Goal: Information Seeking & Learning: Learn about a topic

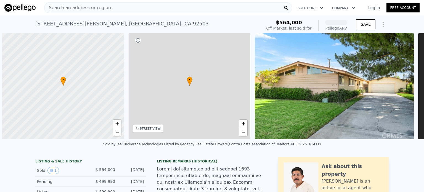
scroll to position [0, 2]
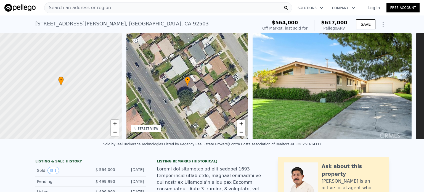
click at [99, 10] on span "Search an address or region" at bounding box center [77, 7] width 67 height 7
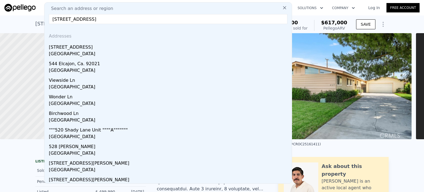
click at [89, 18] on input "[STREET_ADDRESS]" at bounding box center [168, 19] width 239 height 10
click at [83, 19] on input "[STREET_ADDRESS]" at bounding box center [168, 19] width 239 height 10
drag, startPoint x: 85, startPoint y: 19, endPoint x: 187, endPoint y: 20, distance: 101.4
click at [187, 20] on input "[STREET_ADDRESS]" at bounding box center [168, 19] width 239 height 10
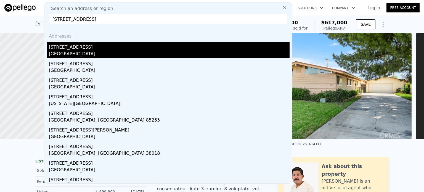
type input "[STREET_ADDRESS]"
click at [125, 49] on div "[STREET_ADDRESS]" at bounding box center [169, 46] width 241 height 9
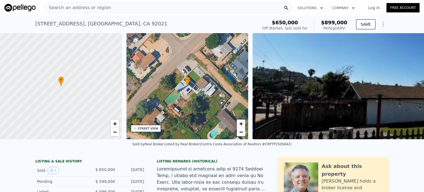
click at [290, 25] on div "Off Market, last sold for" at bounding box center [284, 28] width 45 height 6
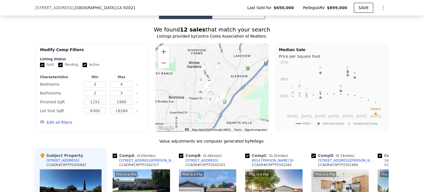
scroll to position [468, 0]
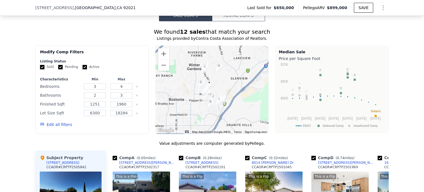
click at [230, 87] on div at bounding box center [213, 90] width 114 height 88
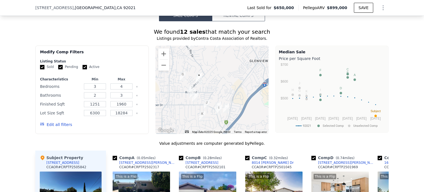
drag, startPoint x: 224, startPoint y: 94, endPoint x: 238, endPoint y: 81, distance: 18.6
click at [238, 81] on div at bounding box center [213, 90] width 114 height 88
click at [213, 90] on div at bounding box center [213, 90] width 114 height 88
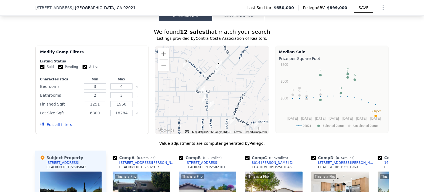
drag, startPoint x: 179, startPoint y: 91, endPoint x: 212, endPoint y: 89, distance: 32.7
click at [212, 89] on div at bounding box center [213, 90] width 114 height 88
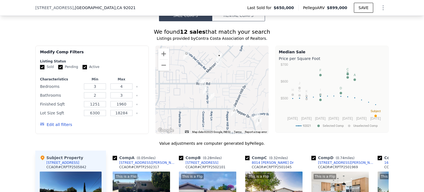
drag, startPoint x: 225, startPoint y: 97, endPoint x: 226, endPoint y: 87, distance: 9.7
click at [226, 87] on div at bounding box center [213, 90] width 114 height 88
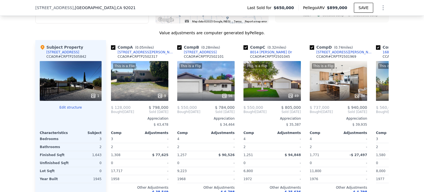
scroll to position [0, 0]
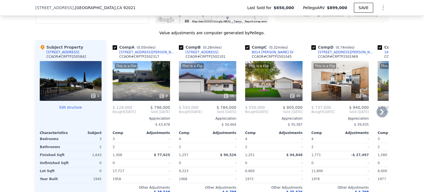
click at [218, 86] on div "This is a Flip 56" at bounding box center [207, 81] width 57 height 40
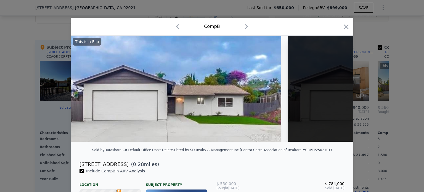
click at [24, 51] on div at bounding box center [212, 96] width 424 height 192
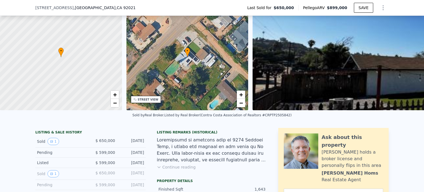
scroll to position [53, 0]
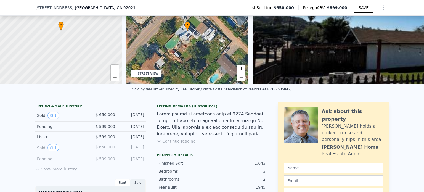
click at [172, 144] on button "Continue reading" at bounding box center [176, 141] width 39 height 6
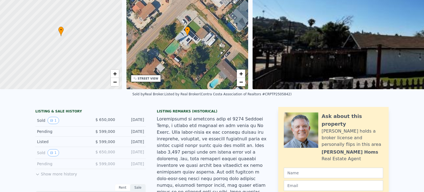
scroll to position [0, 0]
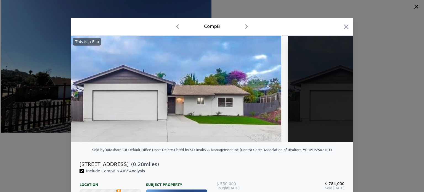
type input "2"
type input "1"
type input "2"
type input "1054"
type input "1773"
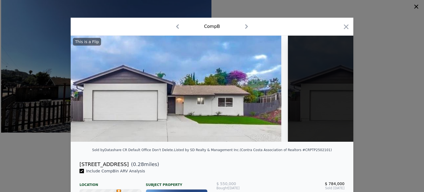
type input "6098"
type input "10890"
type input "$ 617,000"
type input "5"
type input "-$ 15,849"
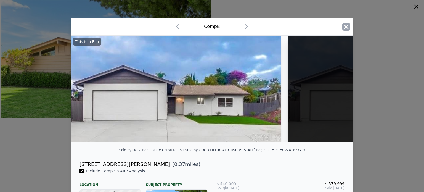
click at [346, 28] on icon "button" at bounding box center [347, 27] width 8 height 8
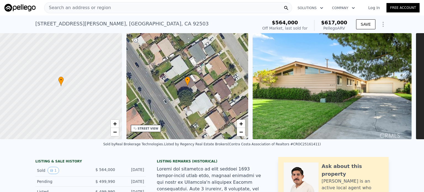
click at [140, 2] on div "Search an address or region Solutions Company Open main menu Log In Free Account" at bounding box center [212, 7] width 416 height 13
click at [136, 6] on div "Search an address or region" at bounding box center [168, 7] width 248 height 11
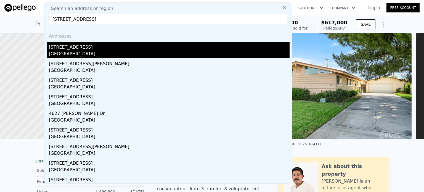
type input "[STREET_ADDRESS]"
click at [80, 49] on div "[STREET_ADDRESS]" at bounding box center [169, 46] width 241 height 9
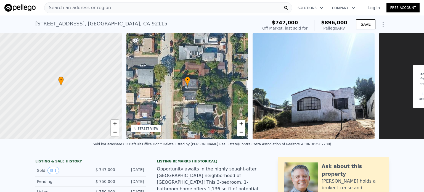
click at [112, 7] on div "Search an address or region" at bounding box center [168, 7] width 248 height 11
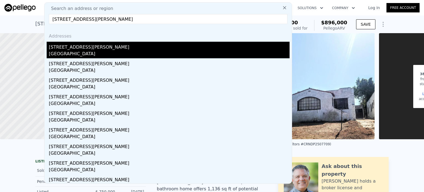
type input "[STREET_ADDRESS][PERSON_NAME]"
click at [82, 48] on div "[STREET_ADDRESS][PERSON_NAME]" at bounding box center [169, 46] width 241 height 9
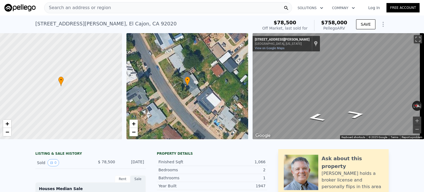
click at [118, 7] on div "Search an address or region" at bounding box center [168, 7] width 248 height 11
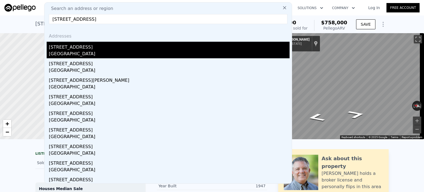
type input "[STREET_ADDRESS]"
click at [102, 42] on div "[STREET_ADDRESS]" at bounding box center [169, 46] width 241 height 9
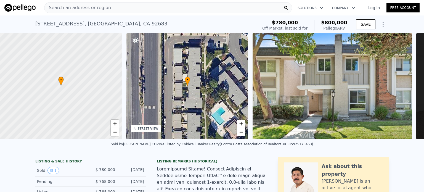
click at [130, 9] on div "Search an address or region" at bounding box center [168, 7] width 248 height 11
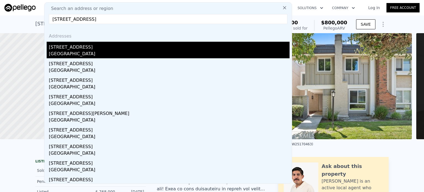
type input "[STREET_ADDRESS]"
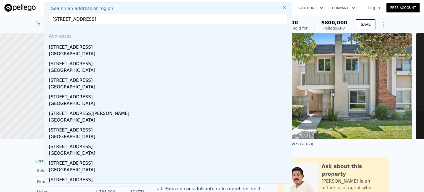
click at [123, 51] on div "[GEOGRAPHIC_DATA]" at bounding box center [169, 55] width 241 height 8
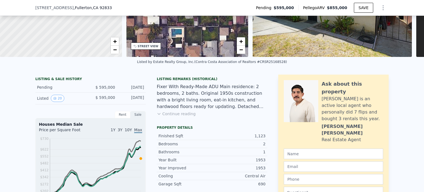
scroll to position [81, 0]
click at [189, 116] on button "Continue reading" at bounding box center [176, 114] width 39 height 6
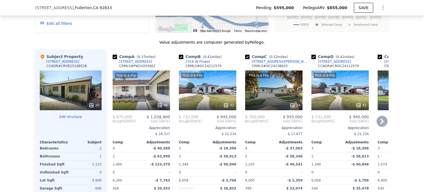
scroll to position [897, 0]
